Goal: Task Accomplishment & Management: Manage account settings

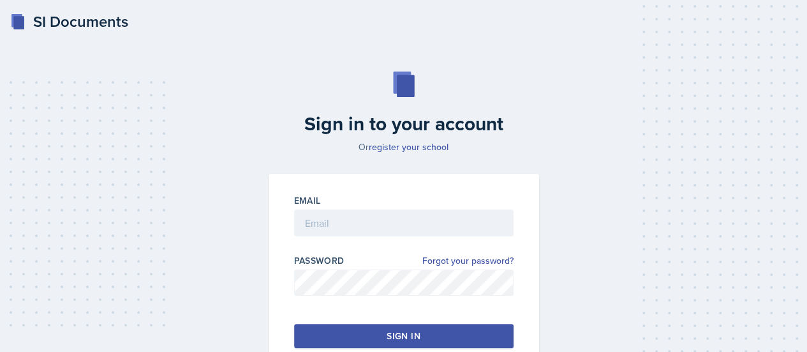
scroll to position [87, 0]
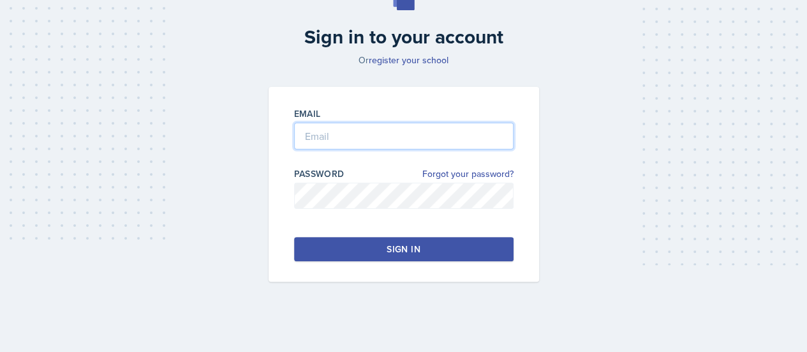
type input "[PERSON_NAME][EMAIL_ADDRESS][PERSON_NAME][DOMAIN_NAME]"
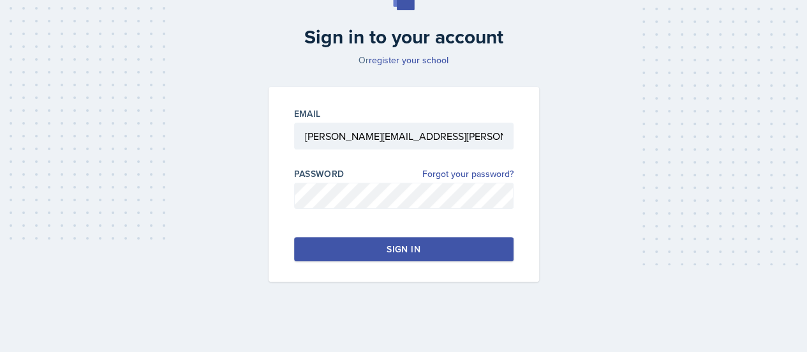
click at [413, 244] on div "Sign in" at bounding box center [403, 248] width 33 height 13
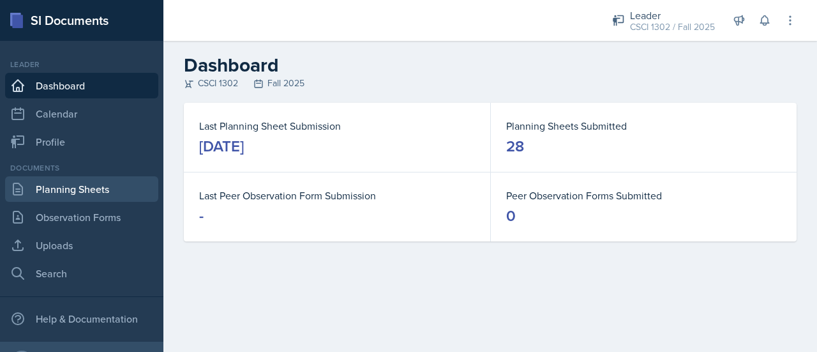
click at [66, 183] on link "Planning Sheets" at bounding box center [81, 189] width 153 height 26
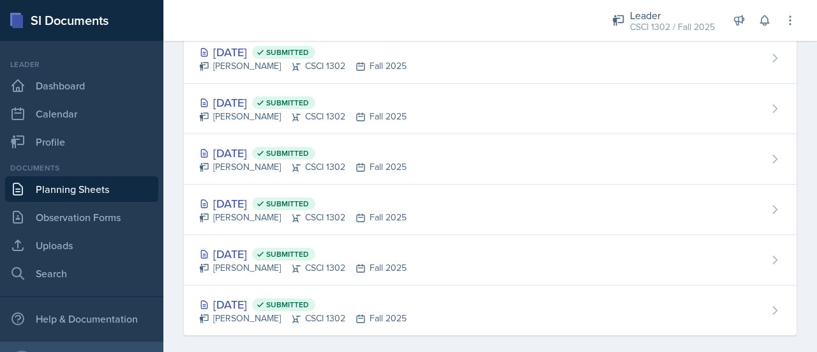
scroll to position [1213, 0]
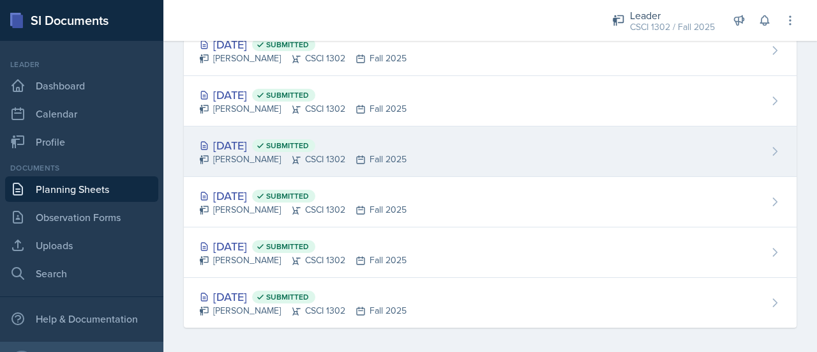
click at [473, 140] on div "[DATE] Submitted [PERSON_NAME] CSCI 1302 Fall 2025" at bounding box center [490, 151] width 612 height 50
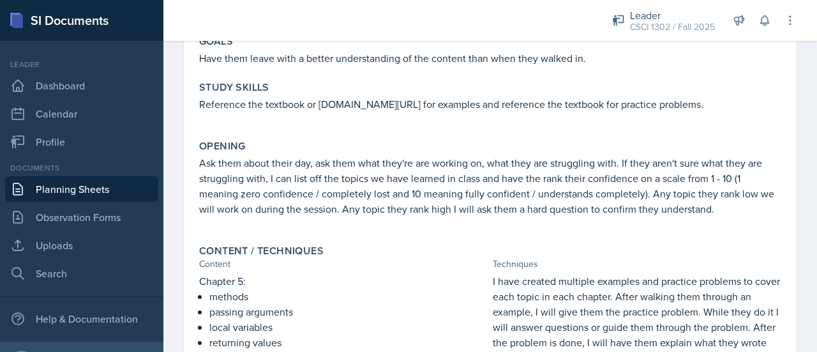
scroll to position [24, 0]
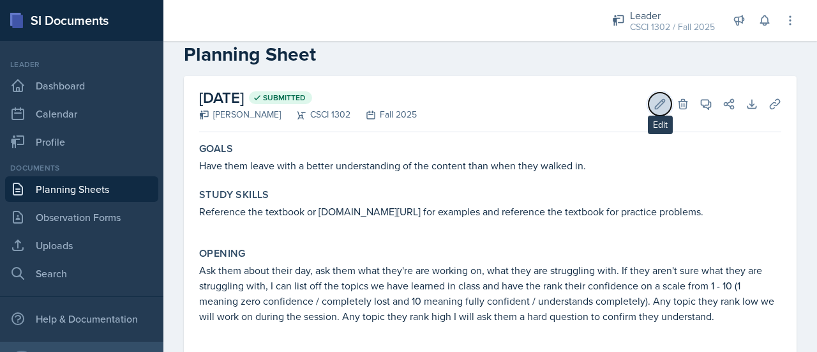
click at [653, 103] on icon at bounding box center [659, 104] width 13 height 13
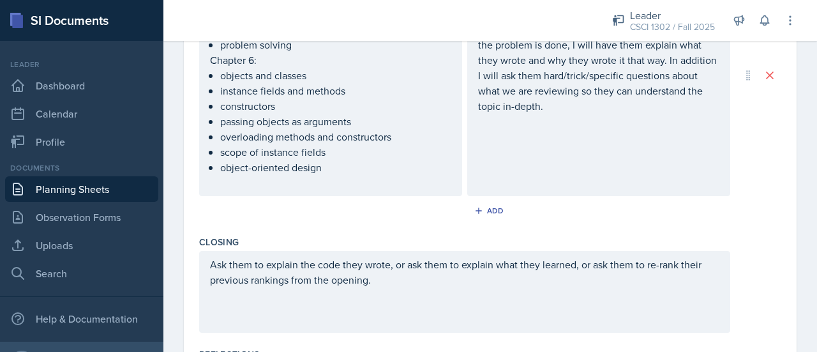
scroll to position [693, 0]
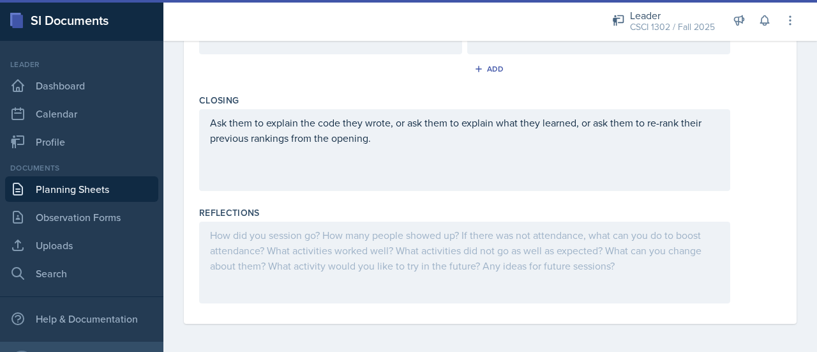
click at [347, 262] on div at bounding box center [464, 262] width 531 height 82
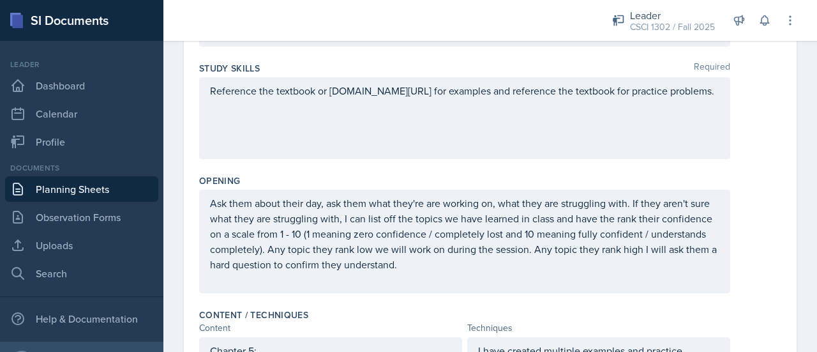
scroll to position [0, 0]
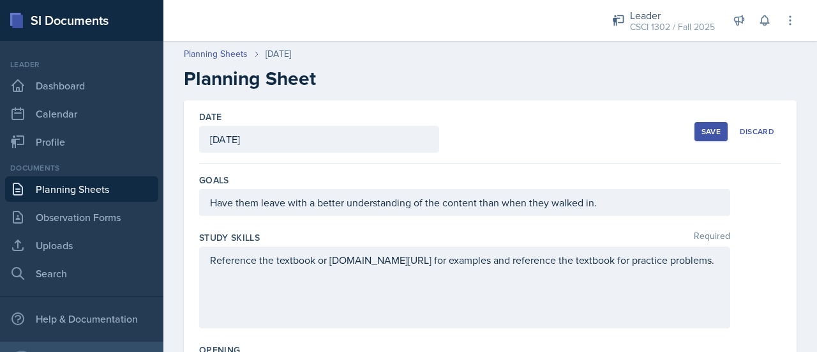
click at [701, 133] on div "Save" at bounding box center [710, 131] width 19 height 10
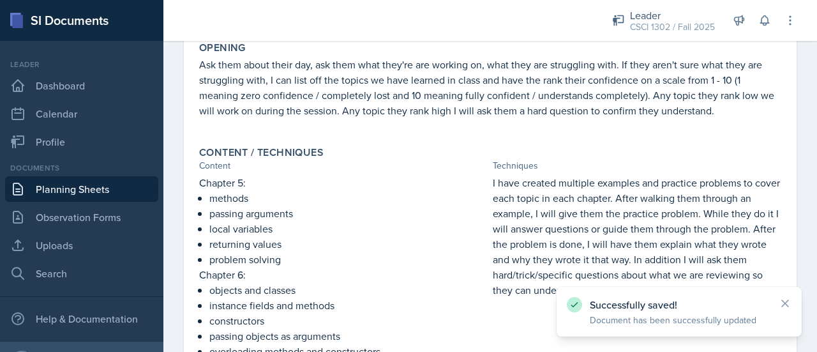
scroll to position [450, 0]
